Goal: Task Accomplishment & Management: Use online tool/utility

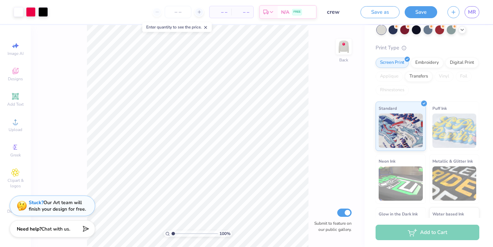
scroll to position [55, 0]
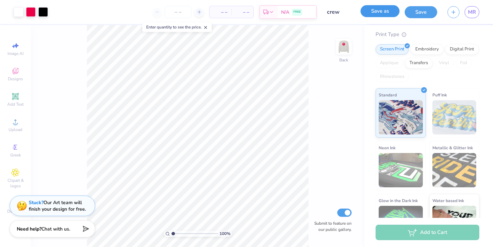
click at [386, 16] on button "Save as" at bounding box center [380, 11] width 39 height 12
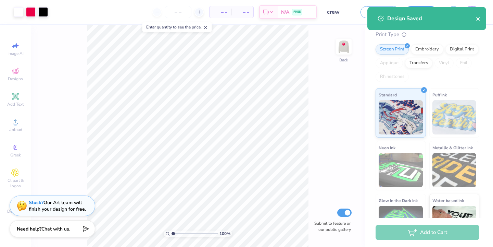
click at [477, 18] on icon "close" at bounding box center [477, 18] width 3 height 3
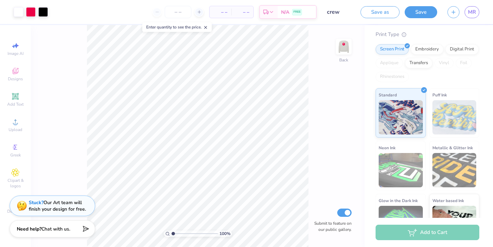
click at [473, 12] on div "Design Saved" at bounding box center [427, 20] width 122 height 31
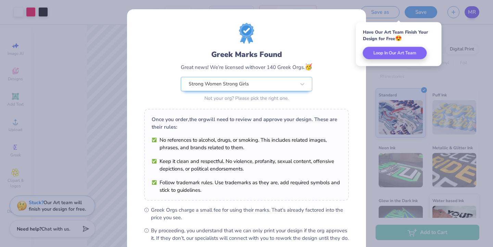
click at [471, 12] on div "Greek Marks Found Great news! We’re licensed with over 140 Greek Orgs. 🥳 Strong…" at bounding box center [246, 123] width 493 height 247
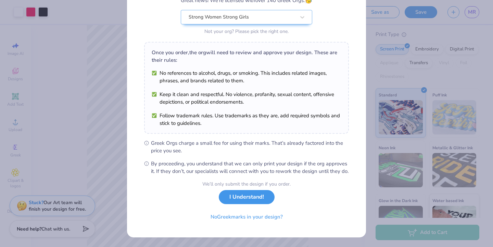
click at [239, 203] on button "I Understand!" at bounding box center [247, 197] width 56 height 14
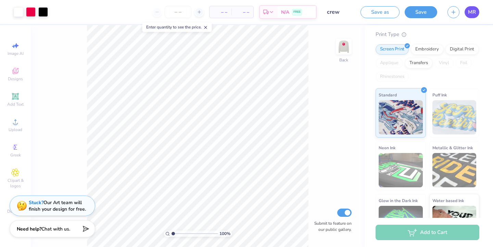
click at [474, 12] on span "MR" at bounding box center [472, 12] width 8 height 8
click at [341, 47] on img at bounding box center [343, 46] width 27 height 27
click at [347, 40] on img at bounding box center [343, 46] width 27 height 27
click at [419, 11] on button "Save" at bounding box center [421, 11] width 33 height 12
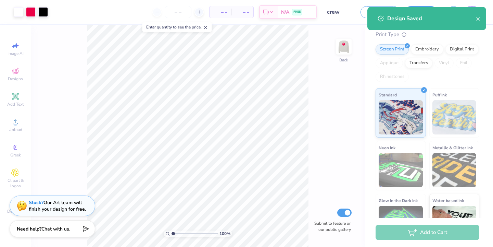
click at [345, 20] on div "Design Title crew" at bounding box center [339, 12] width 34 height 24
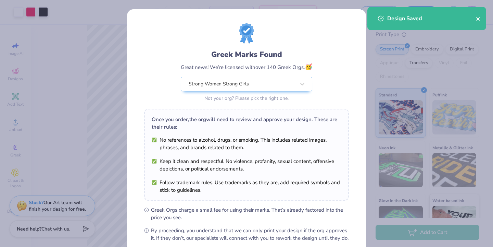
click at [480, 19] on icon "close" at bounding box center [478, 18] width 5 height 5
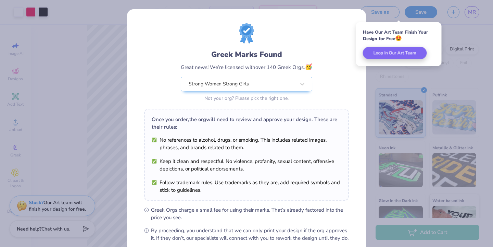
scroll to position [74, 0]
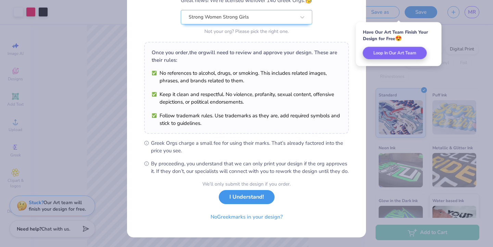
click at [251, 200] on button "I Understand!" at bounding box center [247, 197] width 56 height 14
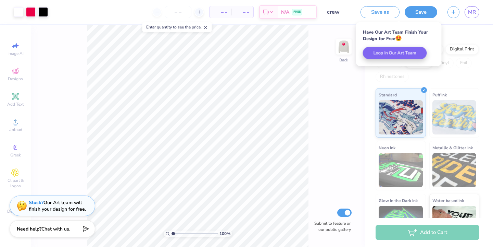
scroll to position [0, 0]
click at [473, 14] on span "MR" at bounding box center [472, 12] width 8 height 8
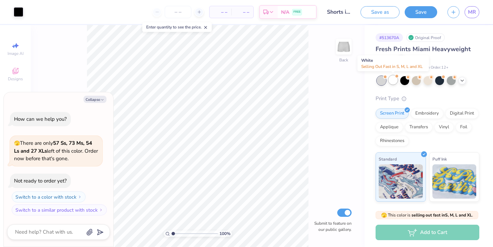
click at [393, 79] on div at bounding box center [393, 79] width 9 height 9
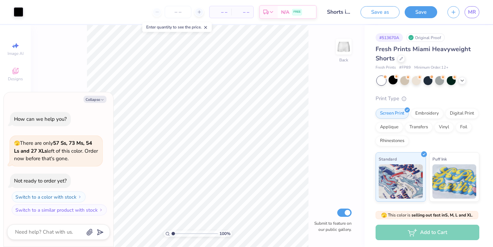
scroll to position [38, 0]
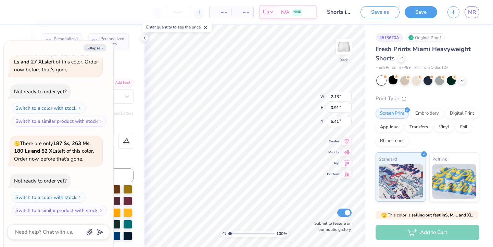
type textarea "x"
type input "7.23"
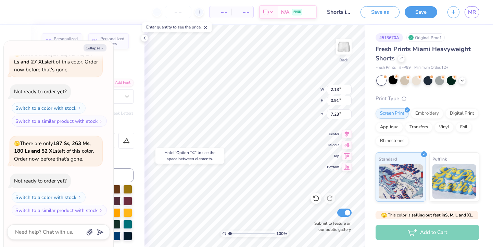
click at [206, 153] on div "Hold “Option ⌥” to see the space between elements." at bounding box center [189, 156] width 68 height 16
type textarea "x"
type input "3.26"
type input "5.41"
type textarea "x"
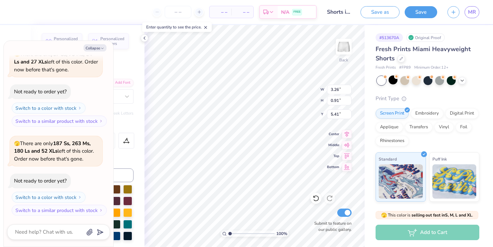
type input "6.32"
type textarea "x"
type input "2.13"
type input "7.23"
type textarea "x"
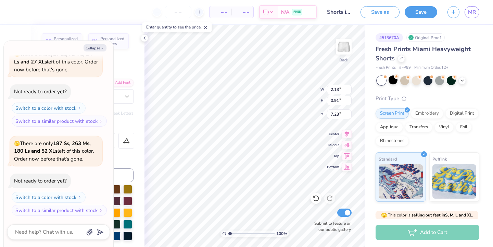
type input "8.55"
type textarea "x"
type input "3.26"
type input "6.32"
type textarea "x"
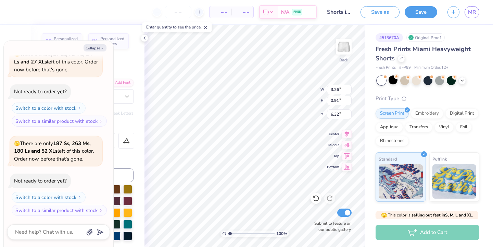
type input "7.27"
click at [412, 9] on button "Save" at bounding box center [421, 11] width 33 height 12
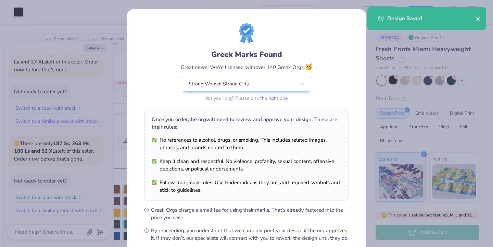
click at [478, 18] on icon "close" at bounding box center [478, 18] width 5 height 5
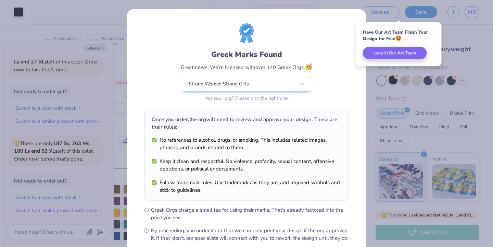
scroll to position [74, 0]
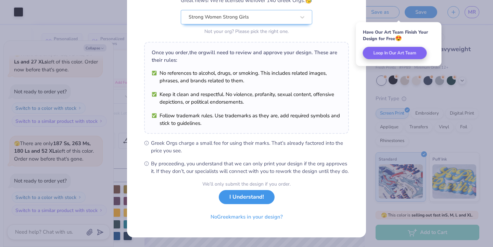
click at [227, 197] on button "I Understand!" at bounding box center [247, 197] width 56 height 14
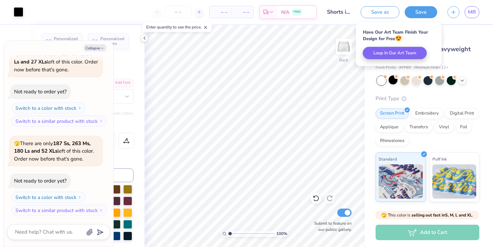
scroll to position [0, 0]
type textarea "x"
click at [473, 12] on span "MR" at bounding box center [472, 12] width 8 height 8
